Goal: Transaction & Acquisition: Purchase product/service

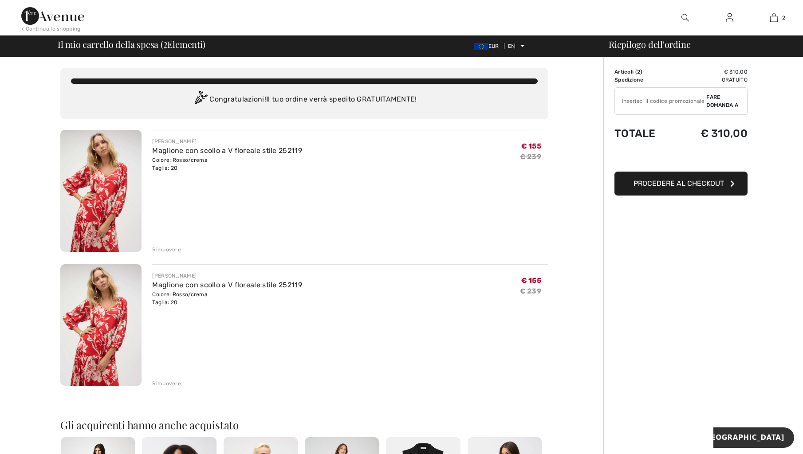
click at [170, 384] on font "Rimuovere" at bounding box center [166, 384] width 29 height 6
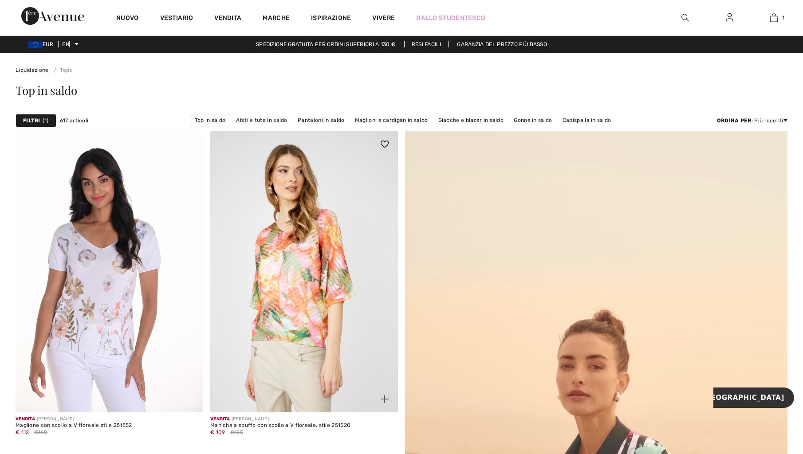
click at [277, 253] on img at bounding box center [304, 272] width 188 height 282
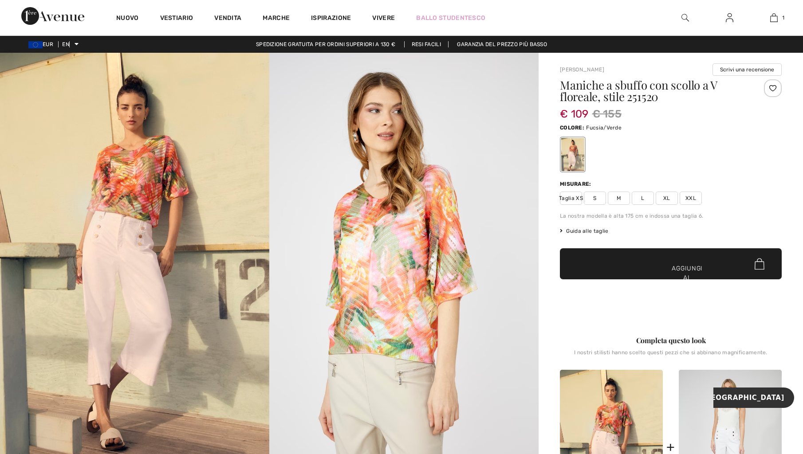
click at [694, 198] on font "XXL" at bounding box center [691, 198] width 11 height 6
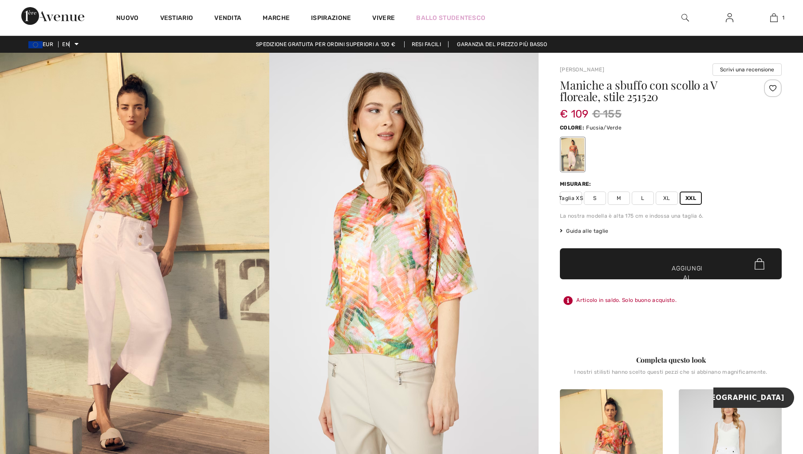
click at [696, 264] on font "Aggiungi al carrello" at bounding box center [687, 278] width 33 height 28
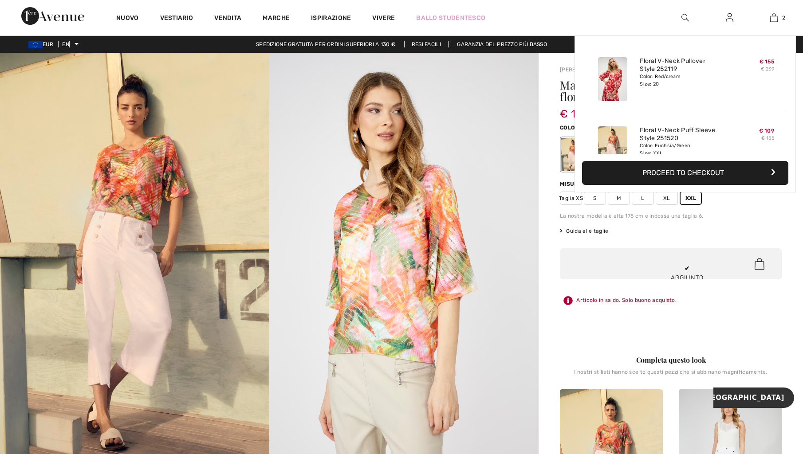
scroll to position [28, 0]
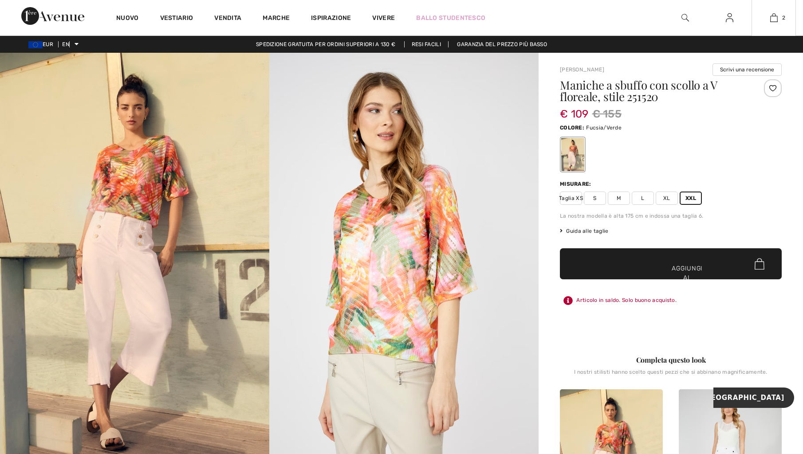
click at [680, 175] on div "Maniche a sbuffo con scollo a V floreale, stile 251520 € 109 € 155 Colore: Fucs…" at bounding box center [671, 206] width 222 height 254
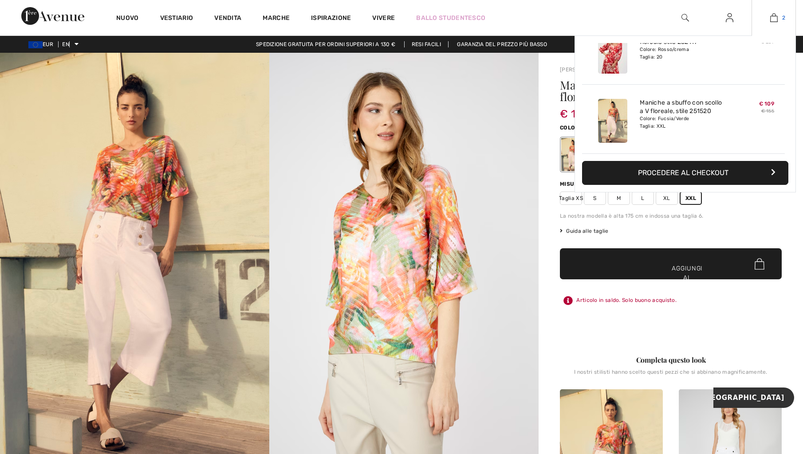
click at [776, 20] on img at bounding box center [774, 17] width 8 height 11
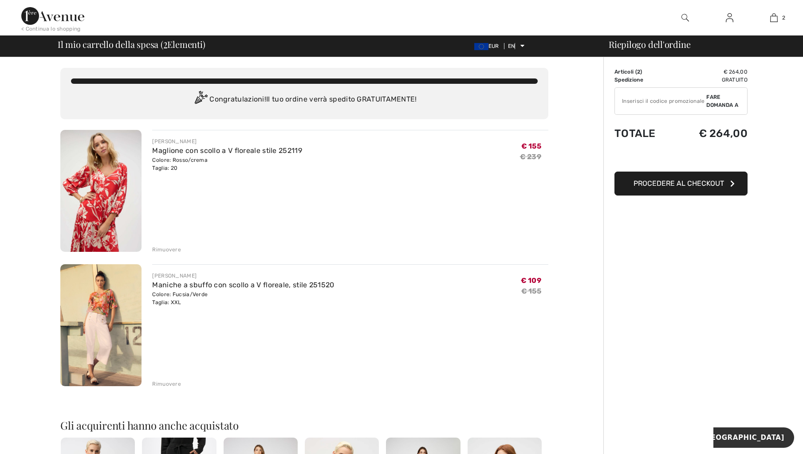
click at [651, 103] on input "TEXT" at bounding box center [660, 101] width 91 height 27
type input "NEW15"
click at [678, 186] on font "Procedere al checkout" at bounding box center [679, 183] width 91 height 8
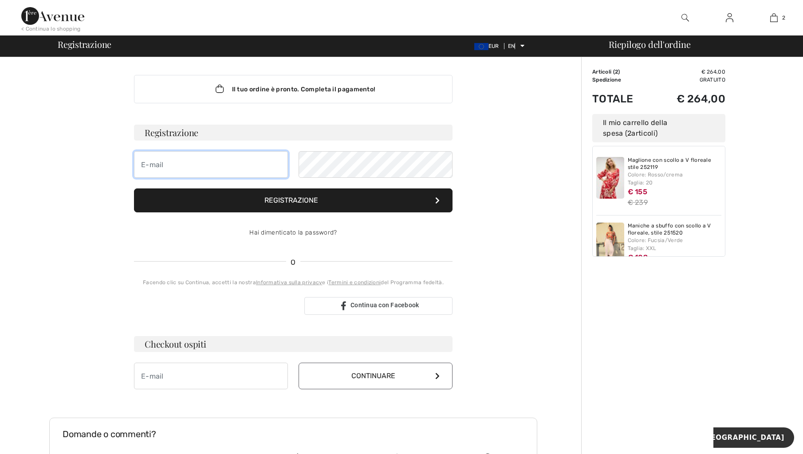
click at [165, 167] on input "email" at bounding box center [211, 164] width 154 height 27
type input "[EMAIL_ADDRESS][DOMAIN_NAME]"
click at [278, 201] on font "Registrazione" at bounding box center [291, 200] width 54 height 8
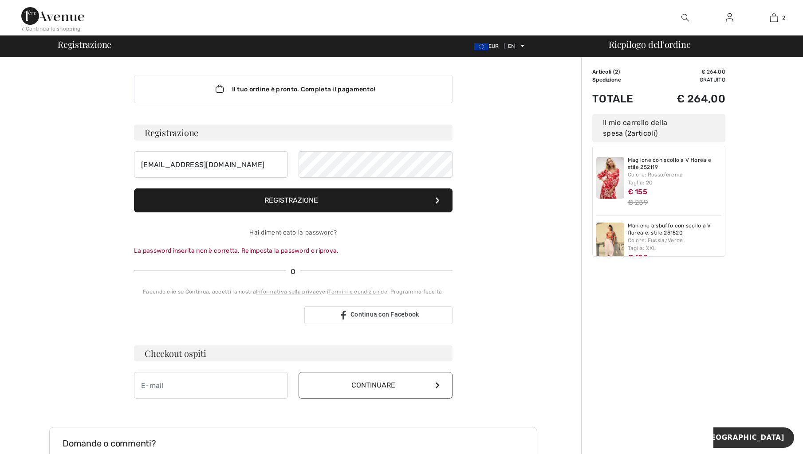
click at [296, 201] on font "Registrazione" at bounding box center [291, 200] width 54 height 8
click at [290, 198] on font "Registrazione" at bounding box center [291, 200] width 54 height 8
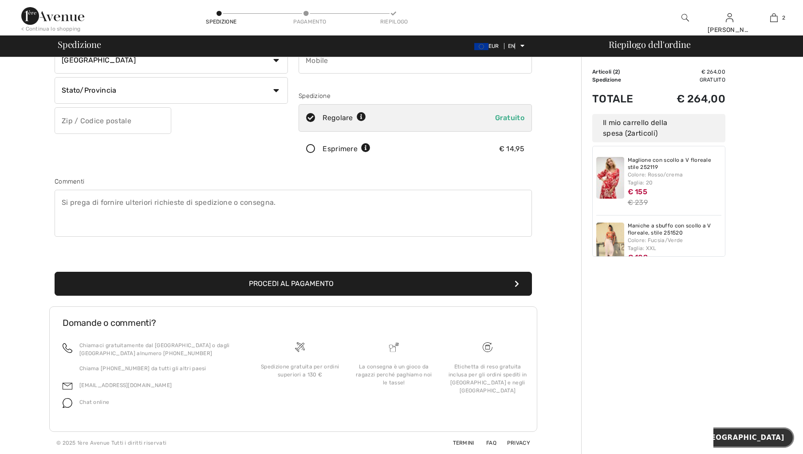
click at [755, 440] on font "Chiacchierata" at bounding box center [743, 438] width 83 height 8
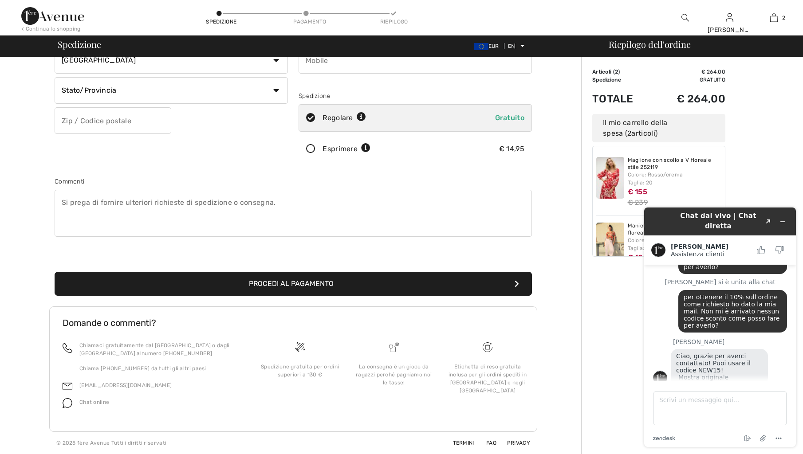
scroll to position [62, 0]
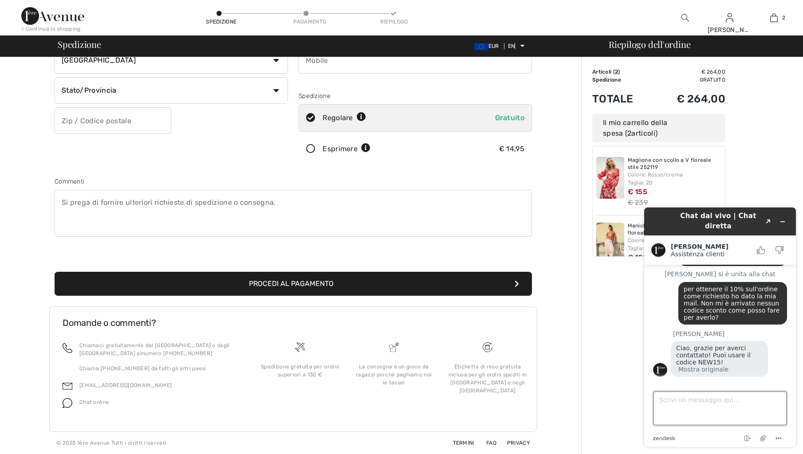
click at [701, 407] on textarea "Scrivi un messaggio qui..." at bounding box center [720, 409] width 133 height 34
type textarea "ho messo il codice ma non lo ha contabilizzato"
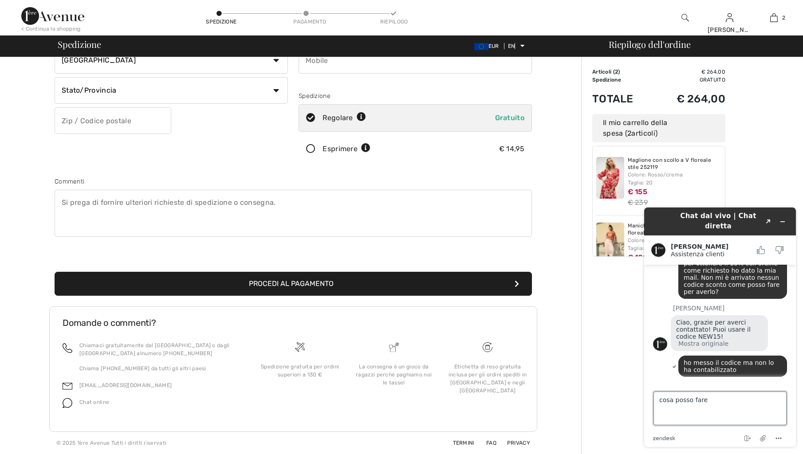
type textarea "cosa posso fare?"
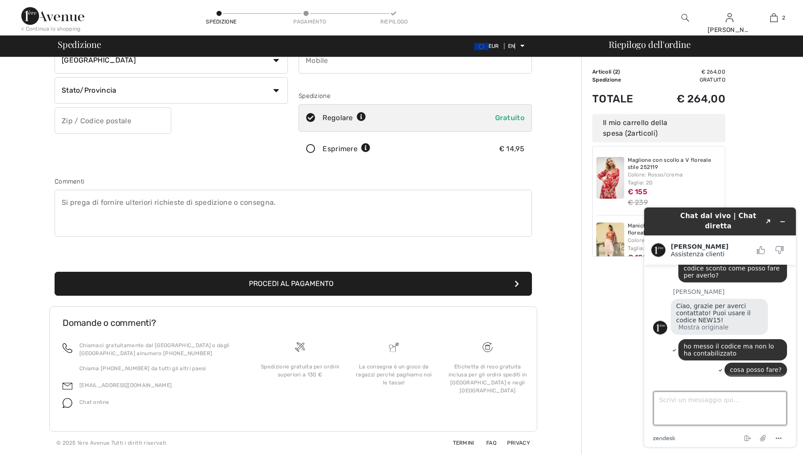
scroll to position [0, 0]
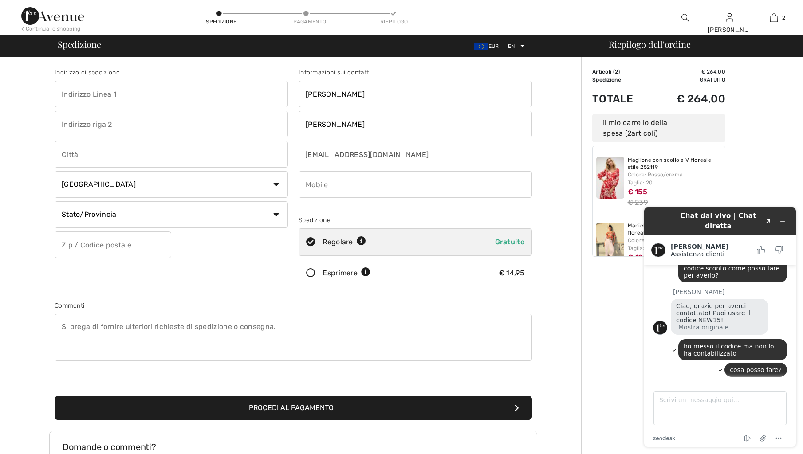
click at [91, 100] on input "text" at bounding box center [171, 94] width 233 height 27
type input "viale della Liberta"
click at [51, 156] on div "Indirizzo di spedizione viale della Liberta Paese Canada Stati Uniti Afghanista…" at bounding box center [171, 179] width 244 height 223
click at [67, 155] on input "text" at bounding box center [171, 154] width 233 height 27
type input "Aversa"
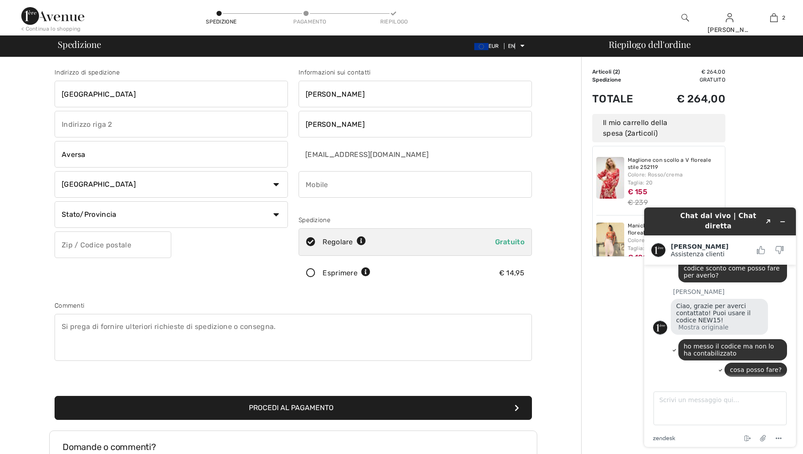
click at [276, 183] on select "Paese Canada Stati Uniti Afghanistan Isole Åland Albania Algeria Samoa american…" at bounding box center [171, 184] width 233 height 27
select select "IT"
click at [55, 171] on select "Paese Canada Stati Uniti Afghanistan Isole Åland Albania Algeria Samoa american…" at bounding box center [171, 184] width 233 height 27
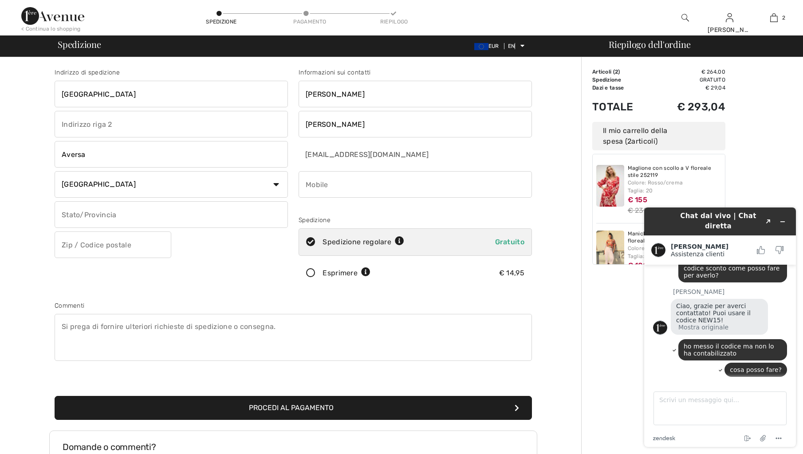
click at [127, 218] on input "text" at bounding box center [171, 214] width 233 height 27
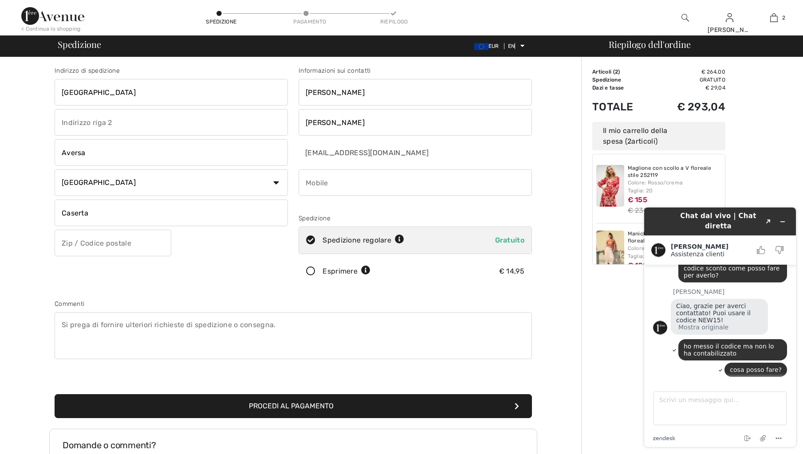
type input "Caserta"
click at [76, 243] on input "text" at bounding box center [113, 243] width 117 height 27
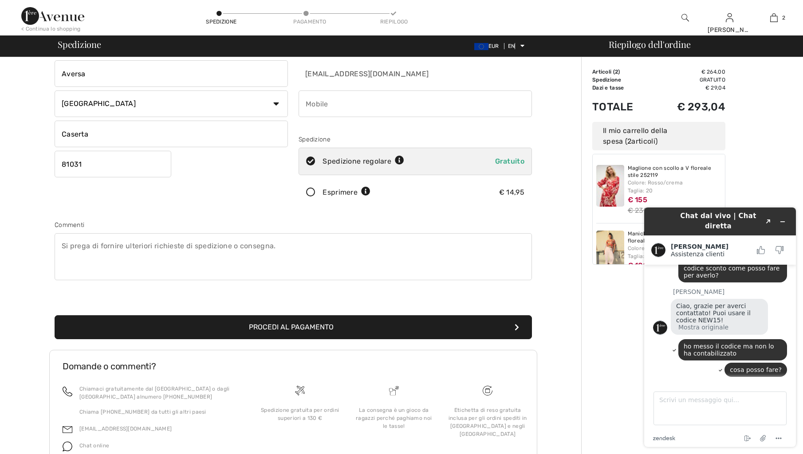
scroll to position [83, 0]
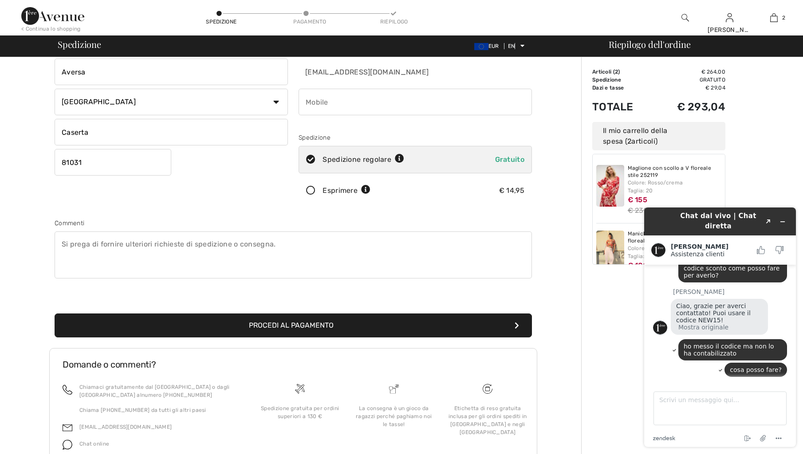
type input "81031"
click at [282, 328] on font "Procedi al pagamento" at bounding box center [291, 325] width 85 height 8
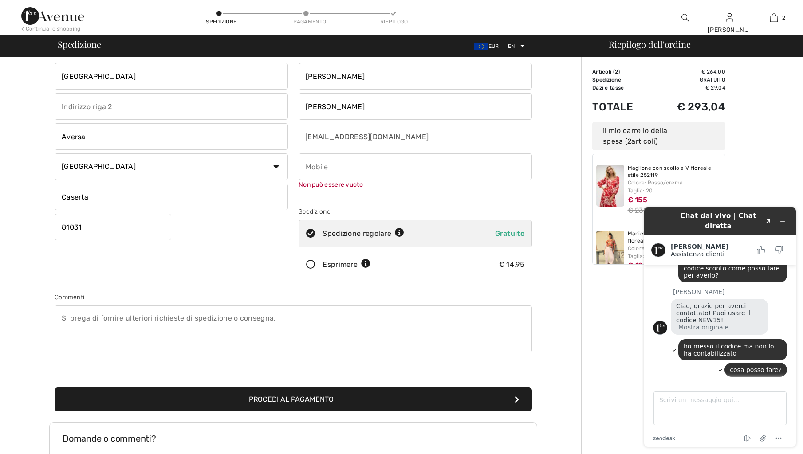
scroll to position [0, 0]
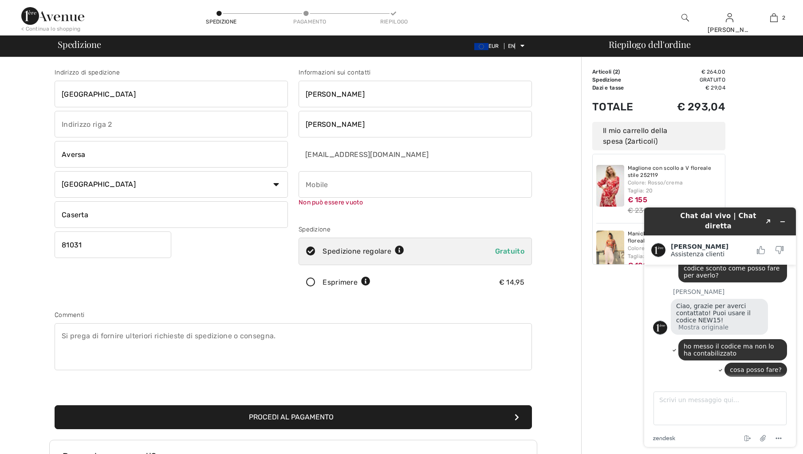
drag, startPoint x: 310, startPoint y: 181, endPoint x: 309, endPoint y: 196, distance: 15.1
click at [311, 181] on input "phone" at bounding box center [415, 184] width 233 height 27
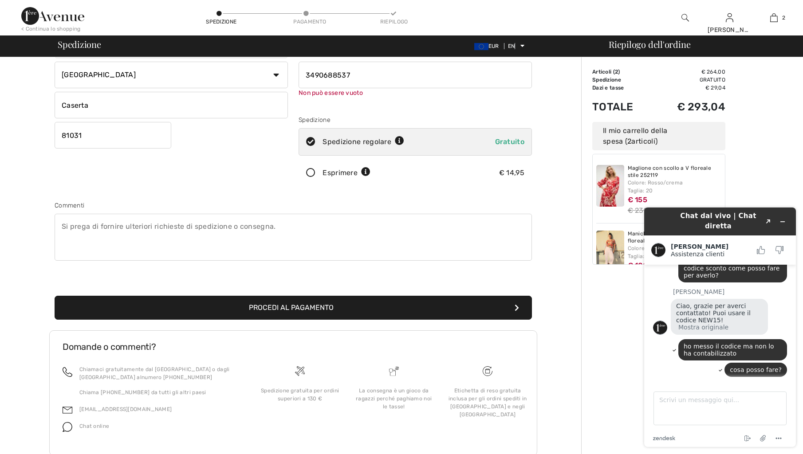
scroll to position [121, 0]
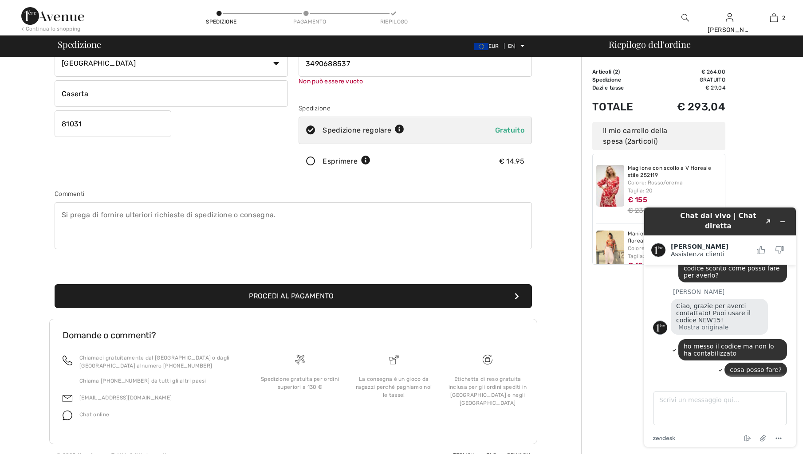
type input "3490688537"
click at [264, 301] on div "Indirizzo di spedizione viale della Liberta Aversa Paese Canada Stati Uniti Afg…" at bounding box center [293, 122] width 488 height 394
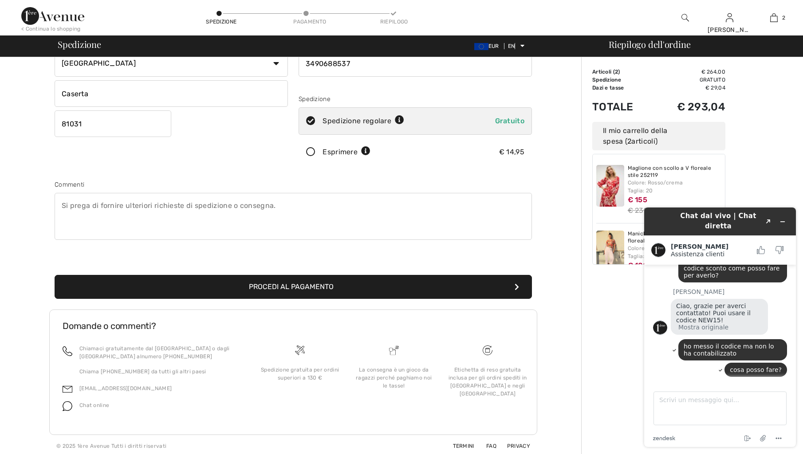
click at [261, 286] on font "Procedi al pagamento" at bounding box center [291, 287] width 85 height 8
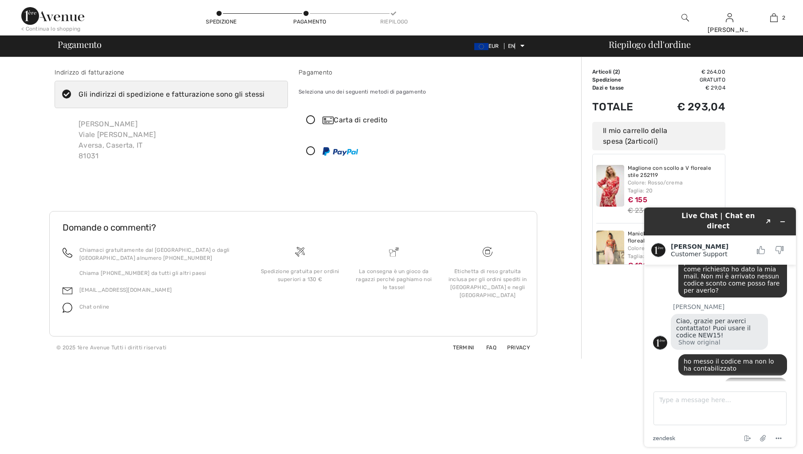
scroll to position [89, 0]
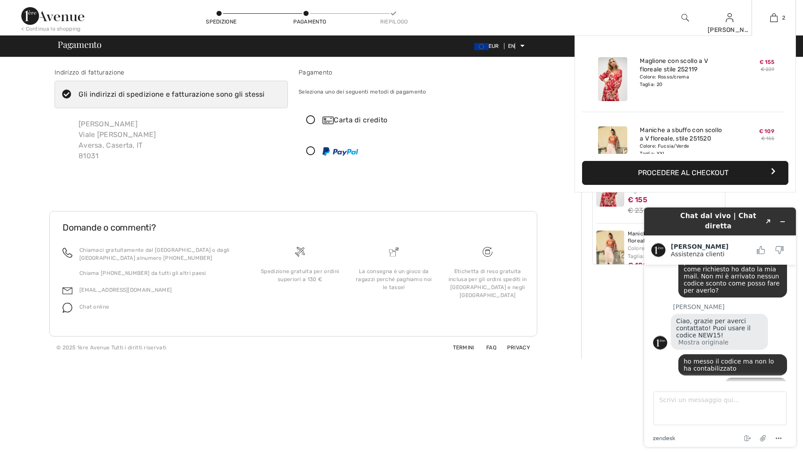
click at [707, 174] on font "Procedere al checkout" at bounding box center [683, 173] width 91 height 8
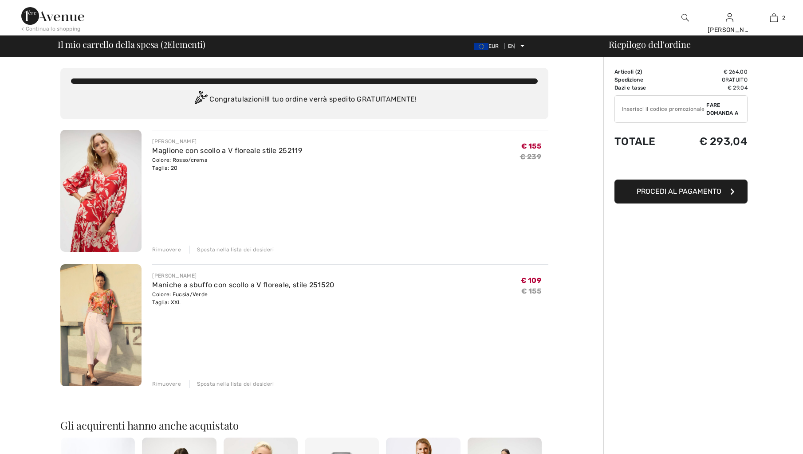
scroll to position [106, 0]
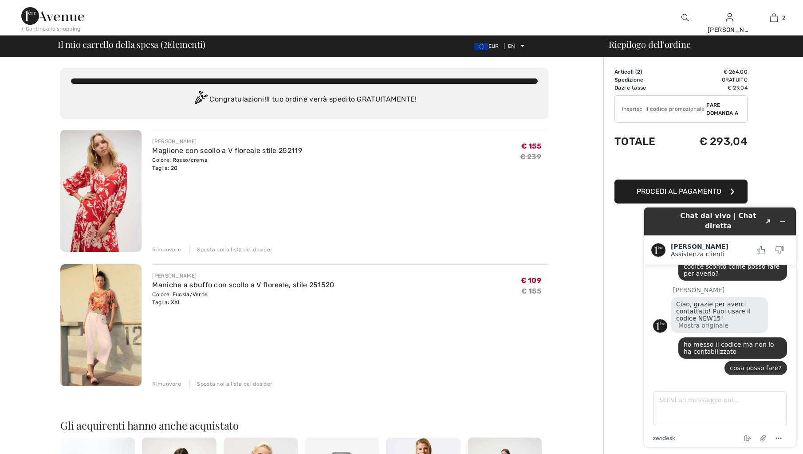
click at [620, 109] on input "TEXT" at bounding box center [660, 109] width 91 height 27
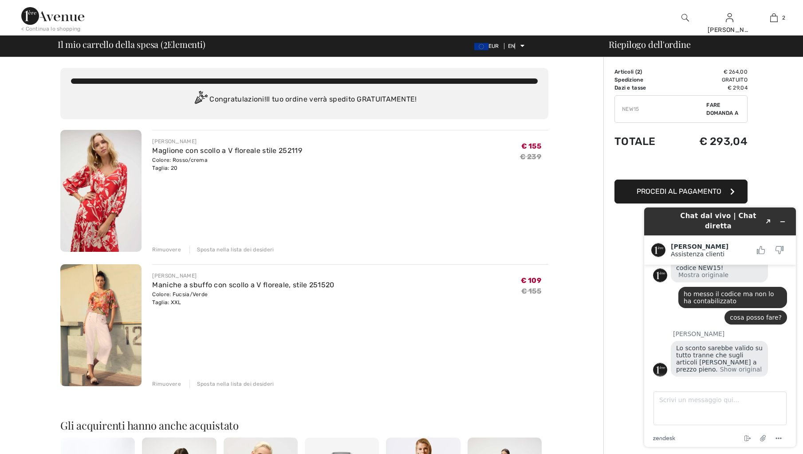
scroll to position [157, 0]
type input "NEW15"
click at [667, 407] on textarea "Scrivi un messaggio qui..." at bounding box center [720, 409] width 133 height 34
click at [658, 408] on textarea "GLI ACQUISTI CHE STO FACENDO SONO IN SALDO" at bounding box center [720, 409] width 133 height 34
type textarea "GLI ACQUISTI CHE STO FACENDO SONO TOP IN SALDO"
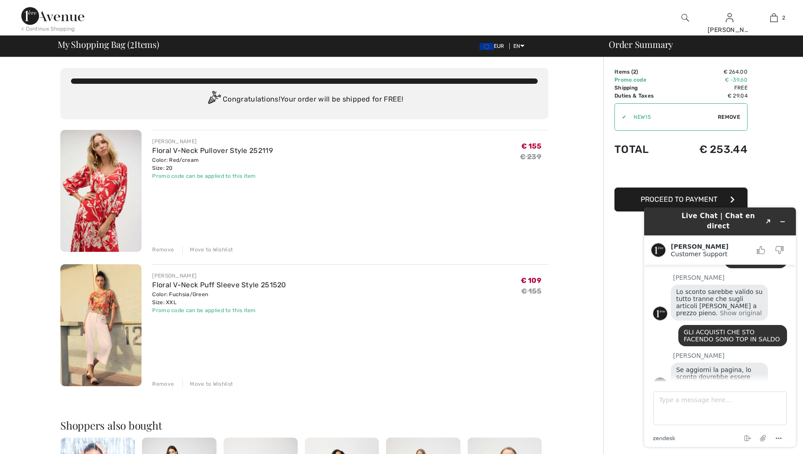
click at [679, 198] on span "Proceed to Payment" at bounding box center [679, 199] width 77 height 8
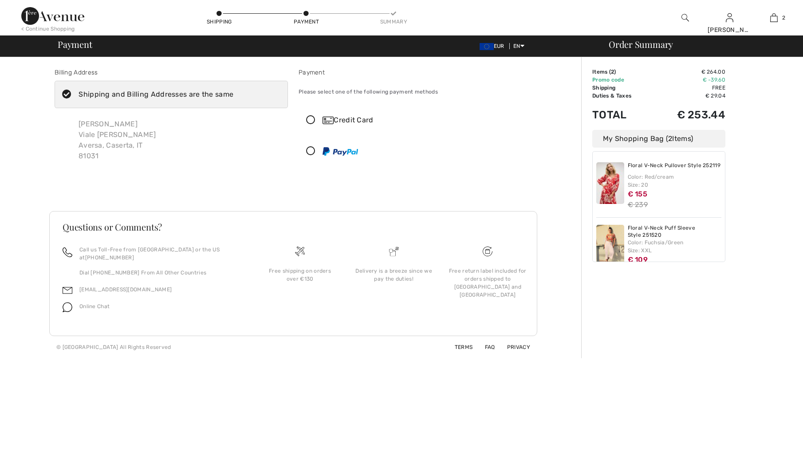
scroll to position [220, 0]
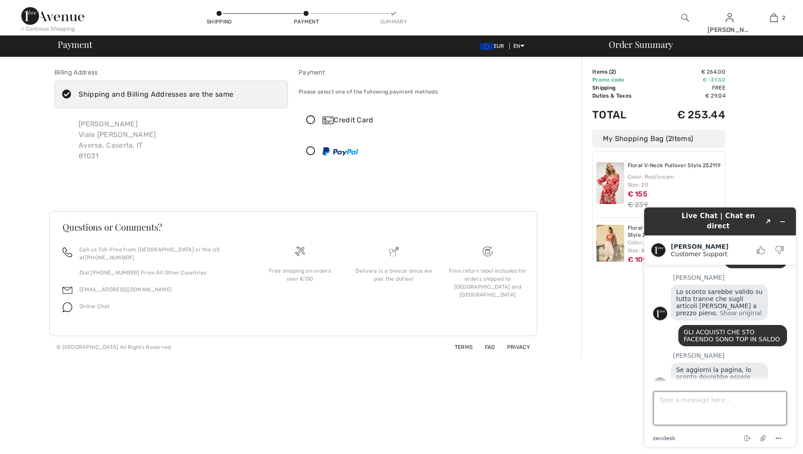
click at [704, 410] on textarea "Type a message here..." at bounding box center [720, 409] width 133 height 34
click at [312, 120] on icon at bounding box center [311, 120] width 24 height 9
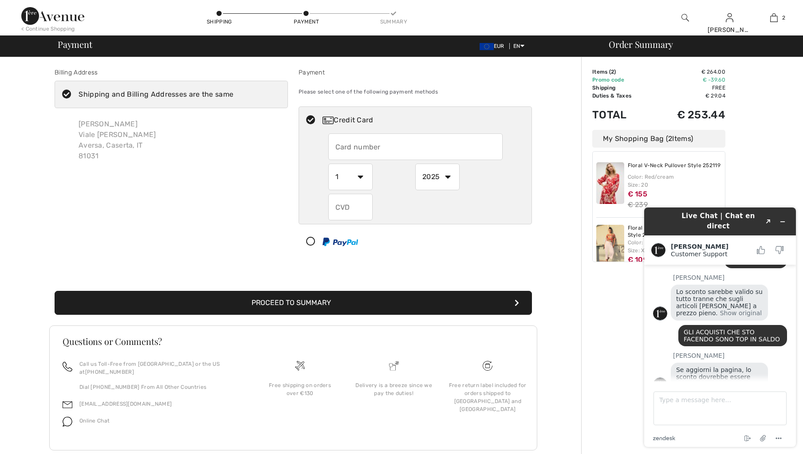
click at [344, 145] on input "text" at bounding box center [415, 147] width 174 height 27
type input "5398320201520450"
click at [359, 176] on select "1 2 3 4 5 6 7 8 9 10 11 12" at bounding box center [350, 177] width 44 height 27
select select "6"
click at [328, 164] on select "1 2 3 4 5 6 7 8 9 10 11 12" at bounding box center [350, 177] width 44 height 27
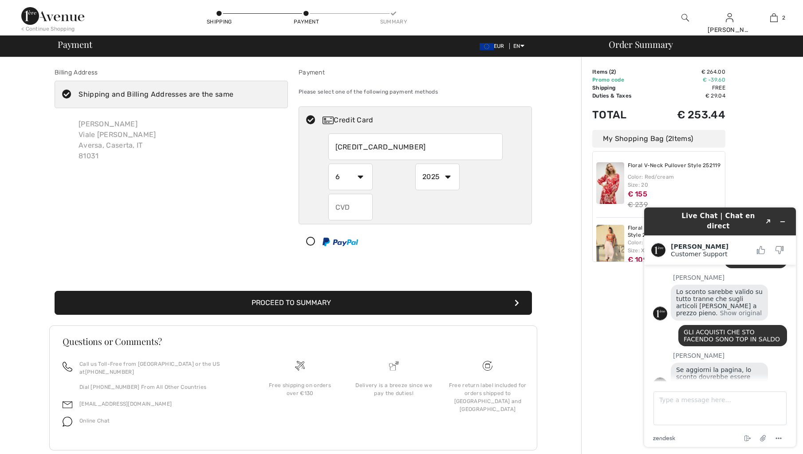
click at [449, 176] on select "2025 2026 2027 2028 2029 2030 2031 2032 2033 2034 2035" at bounding box center [437, 177] width 44 height 27
select select "2030"
click at [415, 164] on select "2025 2026 2027 2028 2029 2030 2031 2032 2033 2034 2035" at bounding box center [437, 177] width 44 height 27
click at [355, 209] on input "text" at bounding box center [350, 207] width 44 height 27
type input "185"
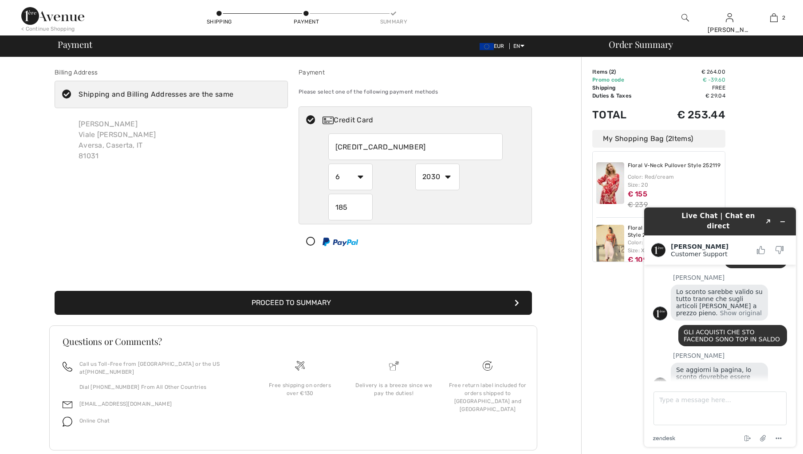
click at [515, 304] on icon "submit" at bounding box center [517, 303] width 4 height 7
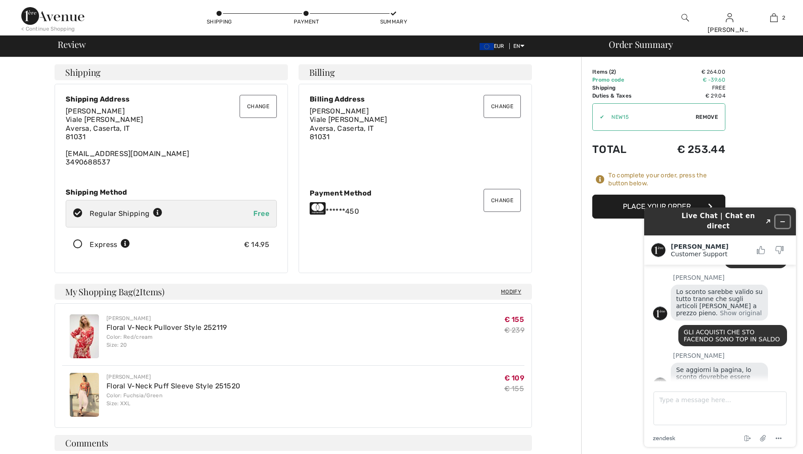
click at [782, 219] on icon "Minimize widget" at bounding box center [783, 222] width 6 height 6
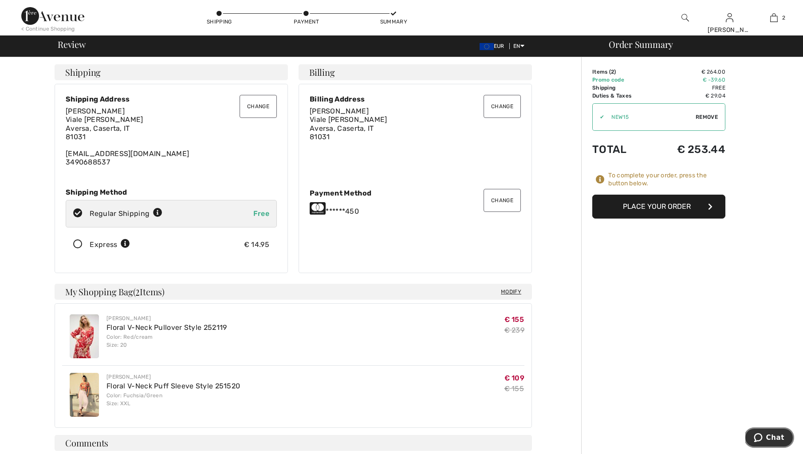
scroll to position [0, 0]
click at [651, 207] on button "Place Your Order" at bounding box center [658, 207] width 133 height 24
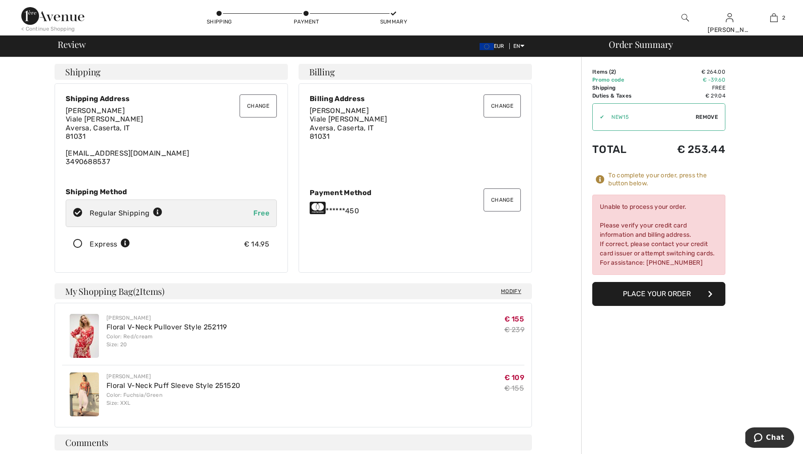
click at [753, 208] on div "Order Summary Details Items ( 2 ) € 264.00 Promo code € -39.60 Shipping Free Ta…" at bounding box center [692, 373] width 222 height 633
click at [386, 247] on div "Change Billing Address [PERSON_NAME][GEOGRAPHIC_DATA][STREET_ADDRESS][PERSON_NA…" at bounding box center [415, 177] width 233 height 189
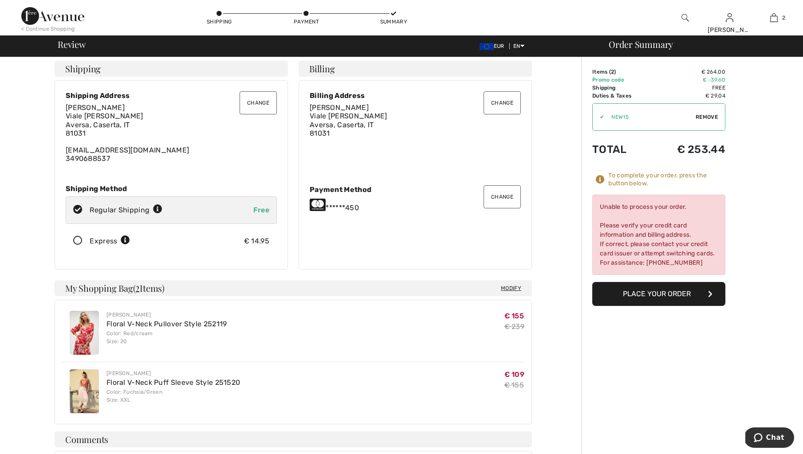
scroll to position [0, 0]
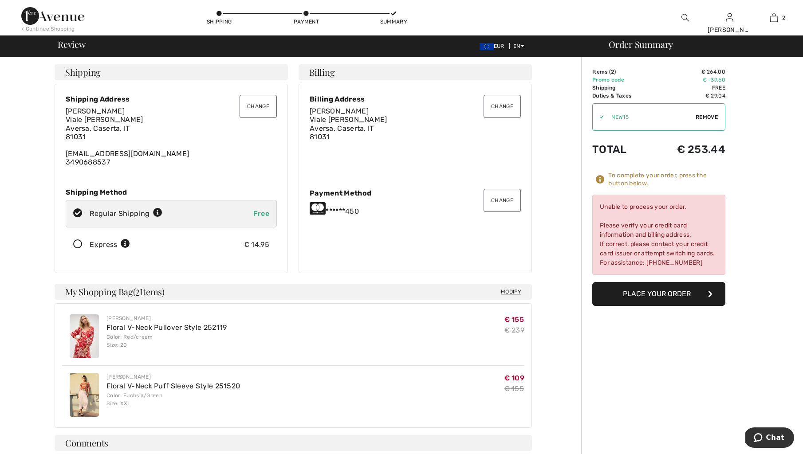
click at [505, 201] on button "Change" at bounding box center [502, 200] width 37 height 23
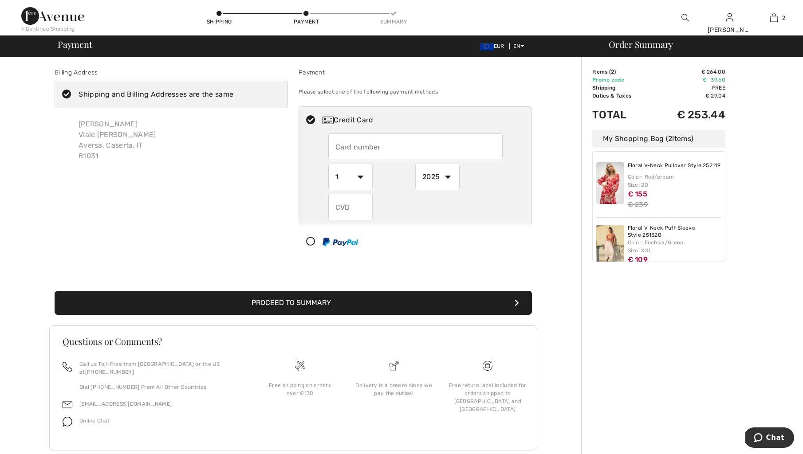
click at [362, 177] on select "1 2 3 4 5 6 7 8 9 10 11 12" at bounding box center [350, 177] width 44 height 27
radio input "true"
select select "5"
click at [328, 164] on select "1 2 3 4 5 6 7 8 9 10 11 12" at bounding box center [350, 177] width 44 height 27
click at [343, 149] on input "text" at bounding box center [415, 147] width 174 height 27
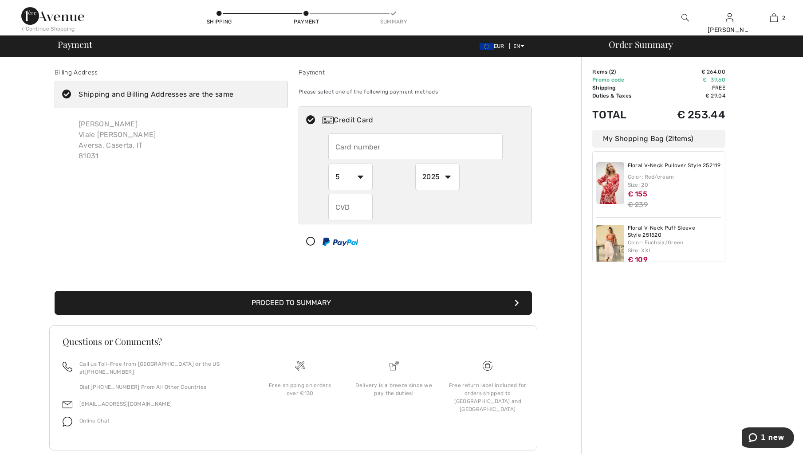
radio input "true"
type input "[CREDIT_CARD_NUMBER]"
click at [362, 176] on select "1 2 3 4 5 6 7 8 9 10 11 12" at bounding box center [350, 177] width 44 height 27
radio input "true"
select select "6"
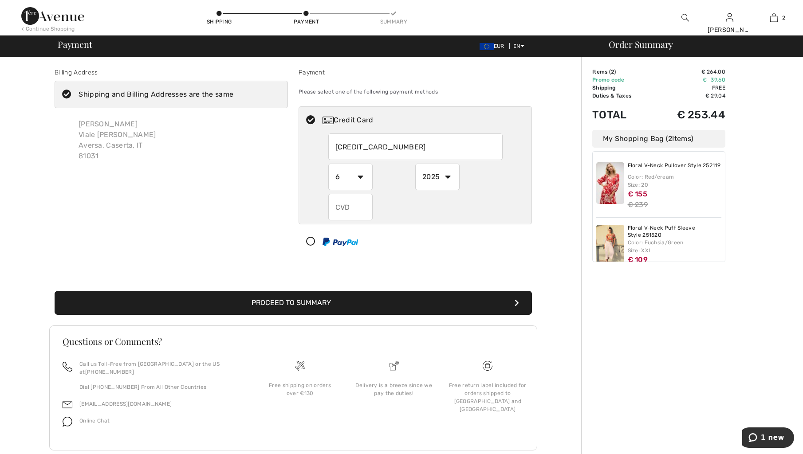
click at [328, 164] on select "1 2 3 4 5 6 7 8 9 10 11 12" at bounding box center [350, 177] width 44 height 27
click at [448, 175] on select "2025 2026 2027 2028 2029 2030 2031 2032 2033 2034 2035" at bounding box center [437, 177] width 44 height 27
radio input "true"
select select "2026"
click at [415, 164] on select "2025 2026 2027 2028 2029 2030 2031 2032 2033 2034 2035" at bounding box center [437, 177] width 44 height 27
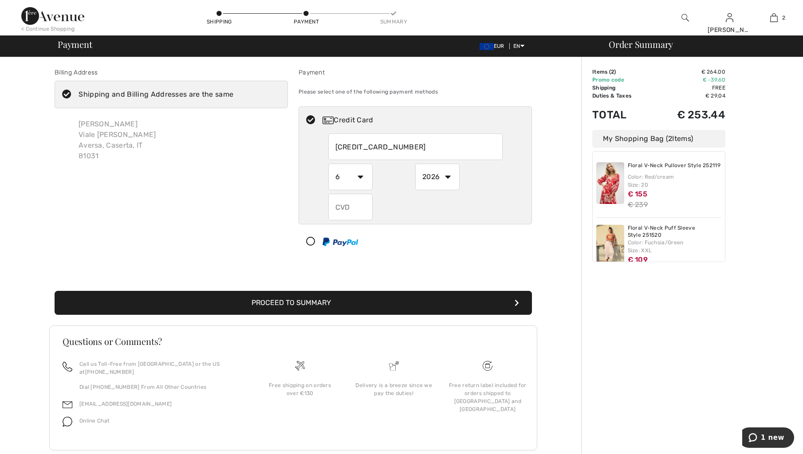
click at [358, 212] on input "text" at bounding box center [350, 207] width 44 height 27
radio input "true"
type input "510"
click at [327, 301] on button "Proceed to Summary" at bounding box center [293, 303] width 477 height 24
click at [397, 308] on button "Proceed to Summary" at bounding box center [293, 303] width 477 height 24
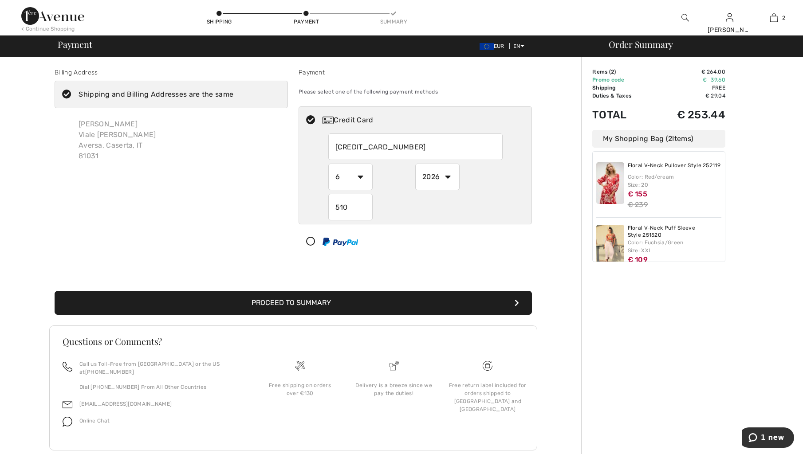
scroll to position [11, 0]
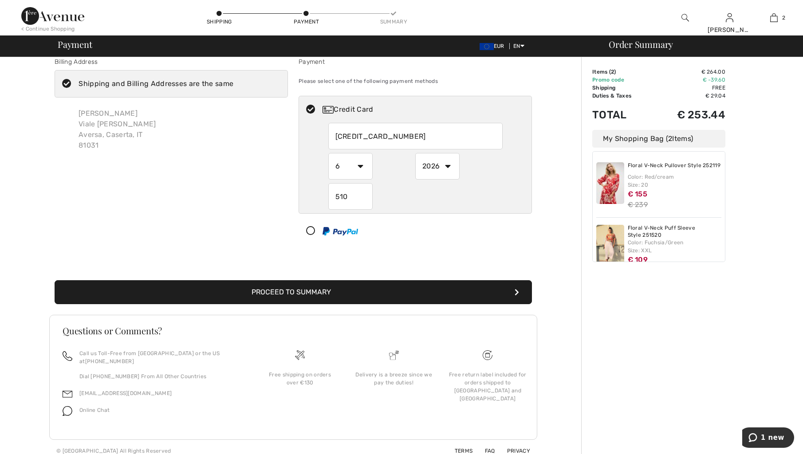
click at [518, 293] on icon "submit" at bounding box center [517, 292] width 4 height 7
click at [770, 438] on span "1 new" at bounding box center [773, 438] width 24 height 8
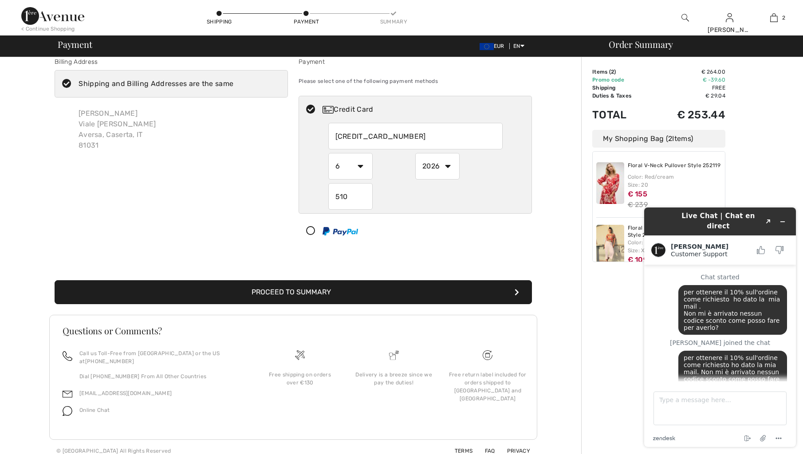
scroll to position [251, 0]
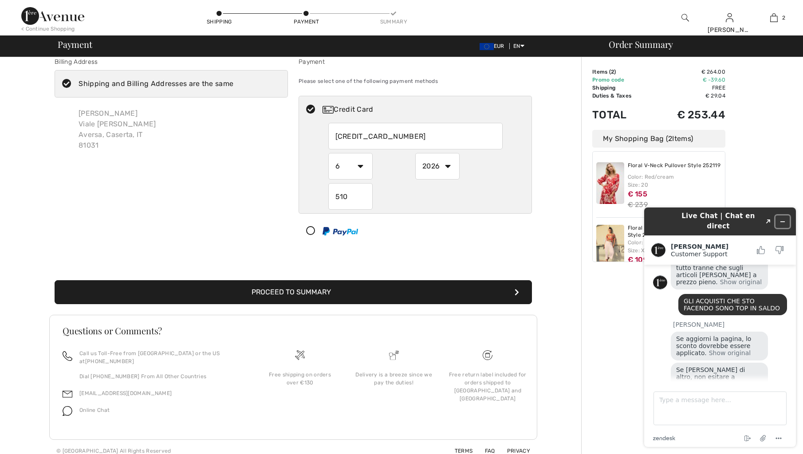
click at [784, 222] on icon "Minimize widget" at bounding box center [783, 222] width 4 height 0
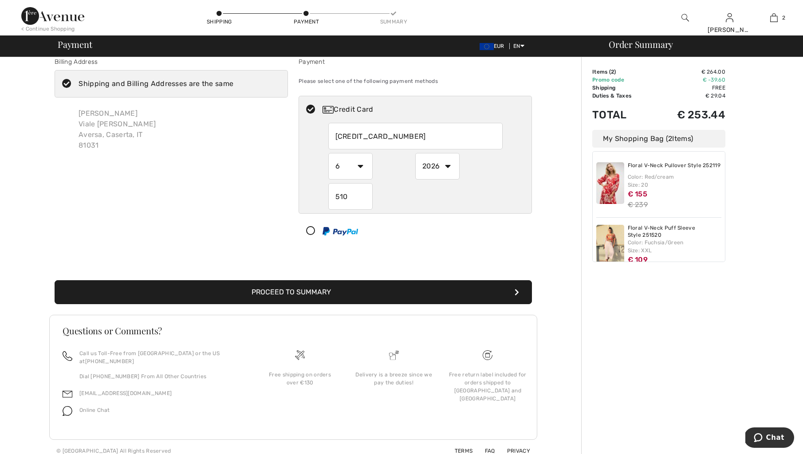
click at [295, 293] on button "Proceed to Summary" at bounding box center [293, 292] width 477 height 24
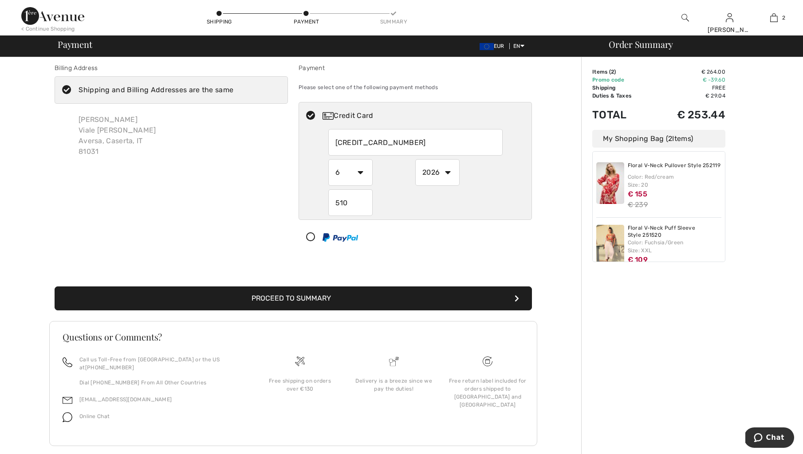
click at [300, 308] on button "Proceed to Summary" at bounding box center [293, 299] width 477 height 24
